Goal: Task Accomplishment & Management: Manage account settings

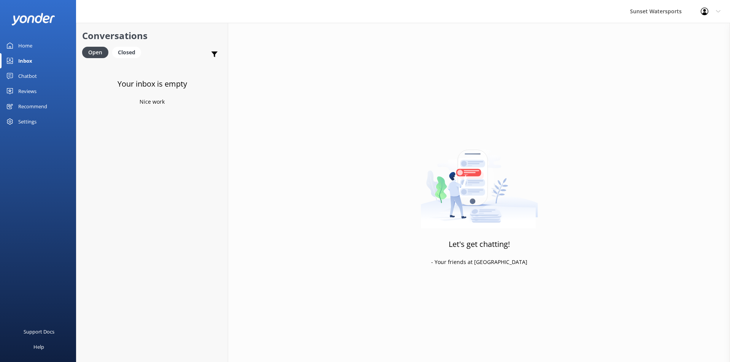
click at [25, 74] on div "Chatbot" at bounding box center [27, 75] width 19 height 15
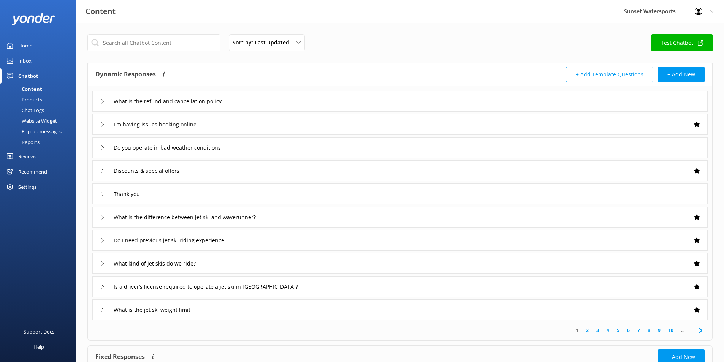
click at [25, 59] on div "Inbox" at bounding box center [24, 60] width 13 height 15
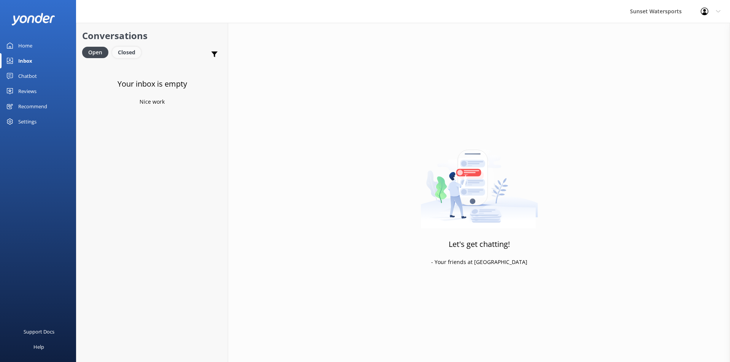
click at [124, 53] on div "Closed" at bounding box center [126, 52] width 29 height 11
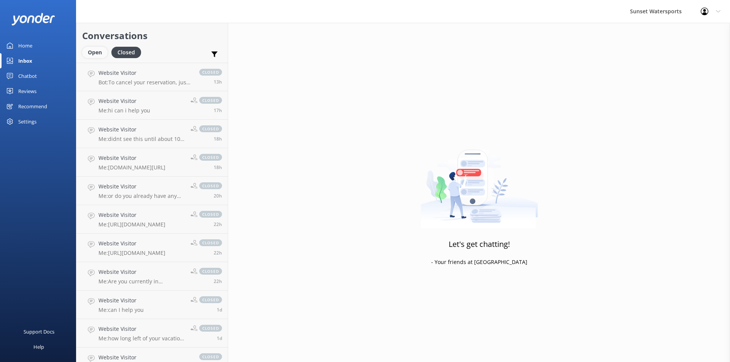
click at [94, 52] on div "Open" at bounding box center [94, 52] width 25 height 11
